Goal: Entertainment & Leisure: Browse casually

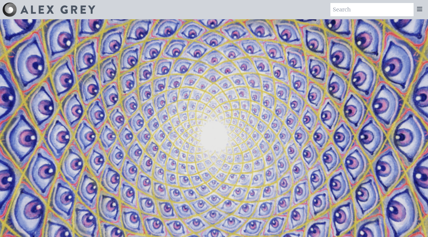
click at [419, 8] on icon at bounding box center [419, 8] width 7 height 7
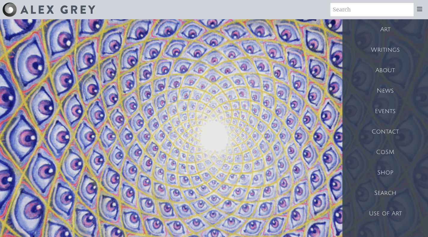
click at [386, 30] on div "Art" at bounding box center [385, 29] width 86 height 20
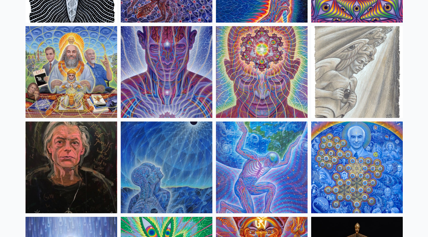
scroll to position [708, 0]
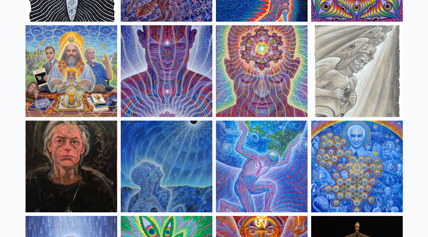
click at [279, 73] on img at bounding box center [262, 71] width 92 height 92
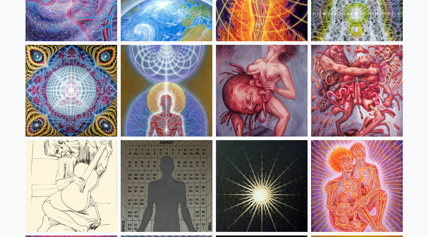
scroll to position [6117, 0]
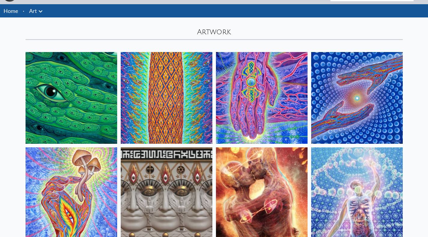
scroll to position [14, 0]
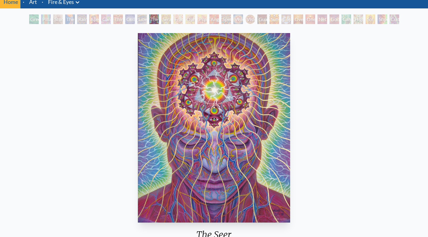
scroll to position [23, 0]
